Goal: Transaction & Acquisition: Purchase product/service

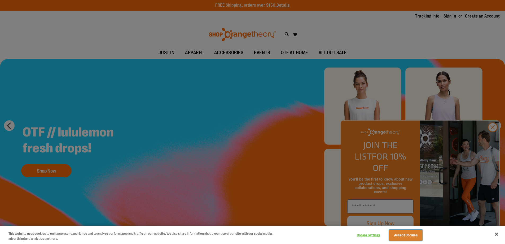
click at [403, 236] on button "Accept Cookies" at bounding box center [406, 235] width 33 height 11
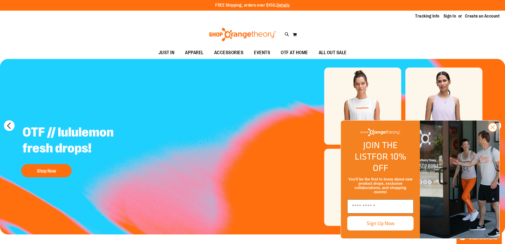
click at [493, 132] on circle "Close dialog" at bounding box center [493, 127] width 9 height 9
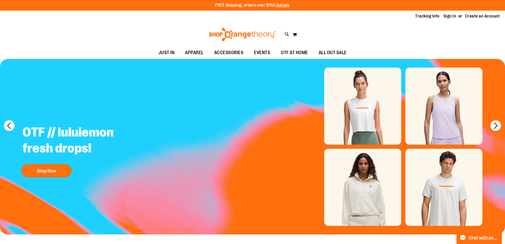
click at [495, 127] on button "next" at bounding box center [496, 125] width 11 height 11
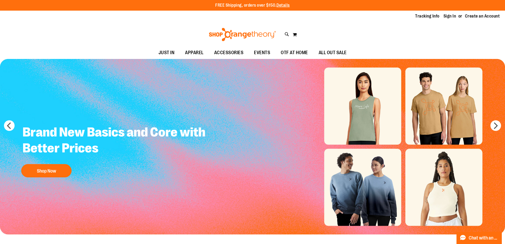
click at [495, 127] on button "next" at bounding box center [496, 125] width 11 height 11
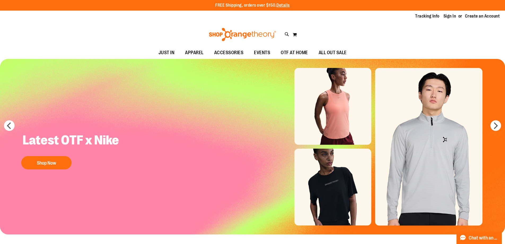
click at [495, 127] on button "next" at bounding box center [496, 125] width 11 height 11
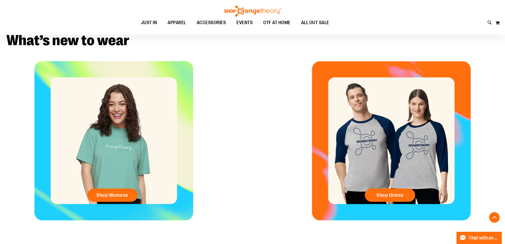
scroll to position [219, 0]
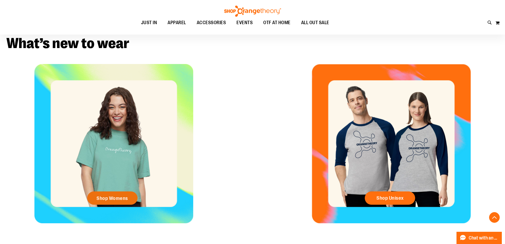
click at [110, 200] on span "Shop Womens" at bounding box center [113, 198] width 32 height 6
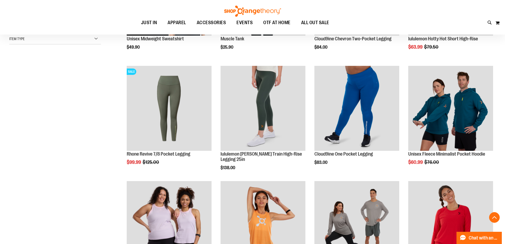
scroll to position [159, 0]
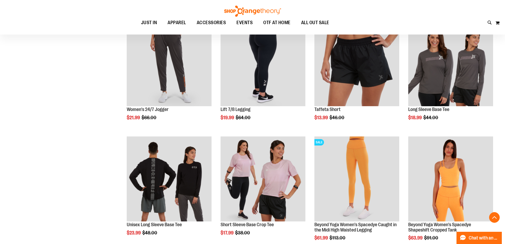
scroll to position [460, 0]
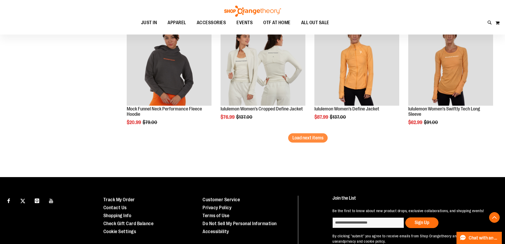
scroll to position [1008, 0]
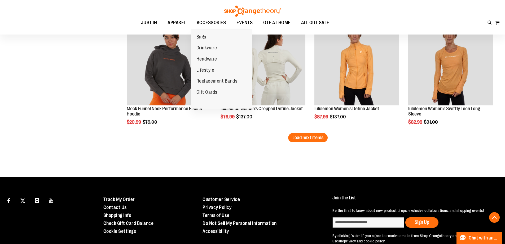
click at [212, 23] on span "ACCESSORIES" at bounding box center [211, 23] width 29 height 12
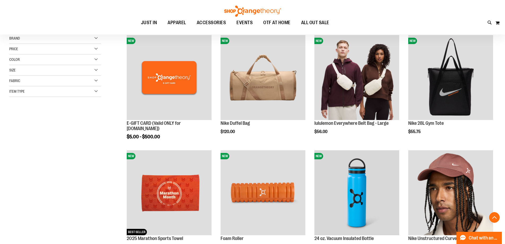
scroll to position [88, 0]
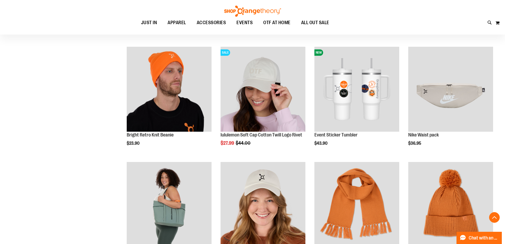
scroll to position [407, 0]
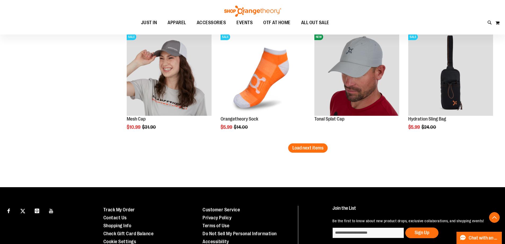
scroll to position [1040, 0]
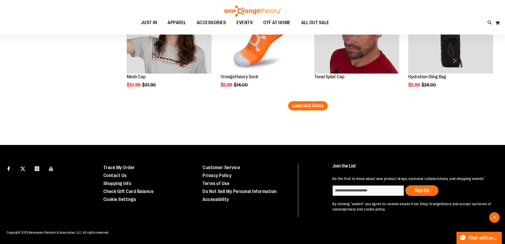
click at [301, 105] on span "Load next items" at bounding box center [308, 105] width 31 height 5
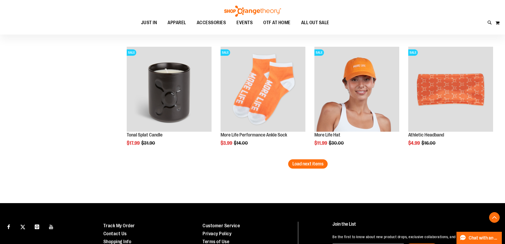
scroll to position [1372, 0]
